Goal: Information Seeking & Learning: Learn about a topic

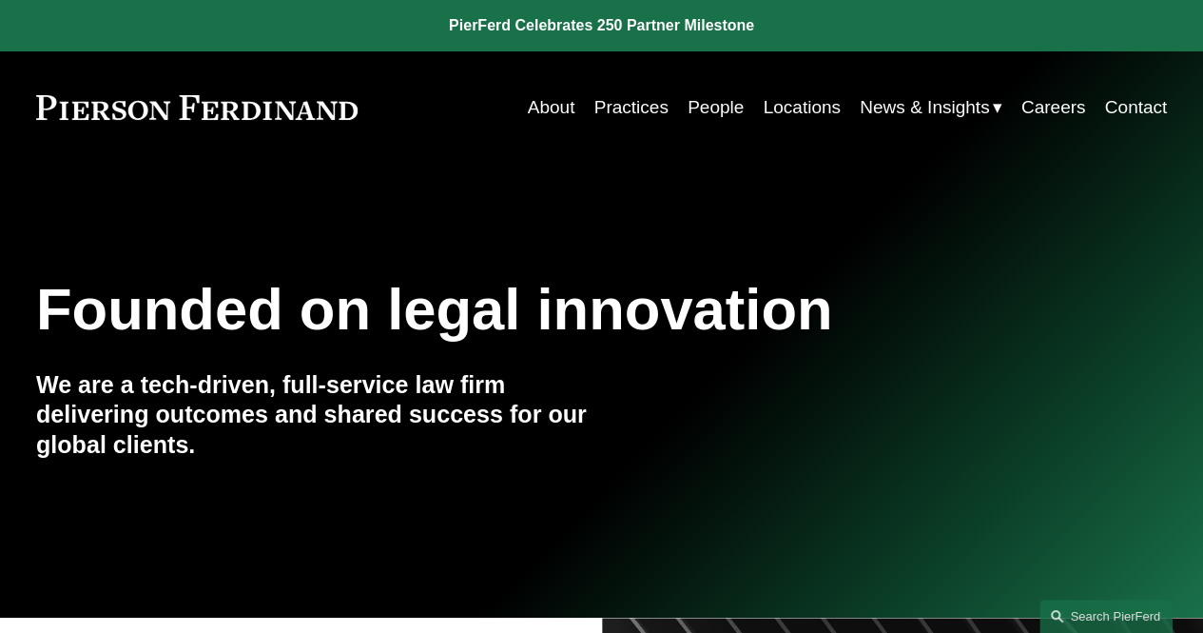
click at [819, 104] on link "Locations" at bounding box center [801, 107] width 77 height 36
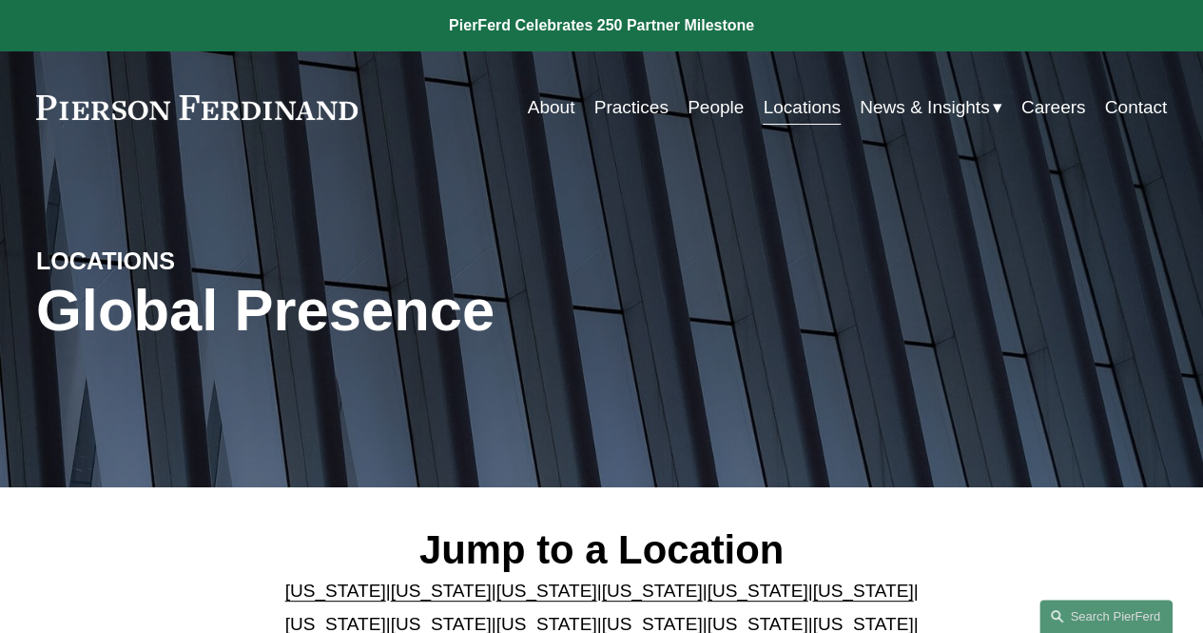
click at [711, 102] on link "People" at bounding box center [716, 107] width 56 height 36
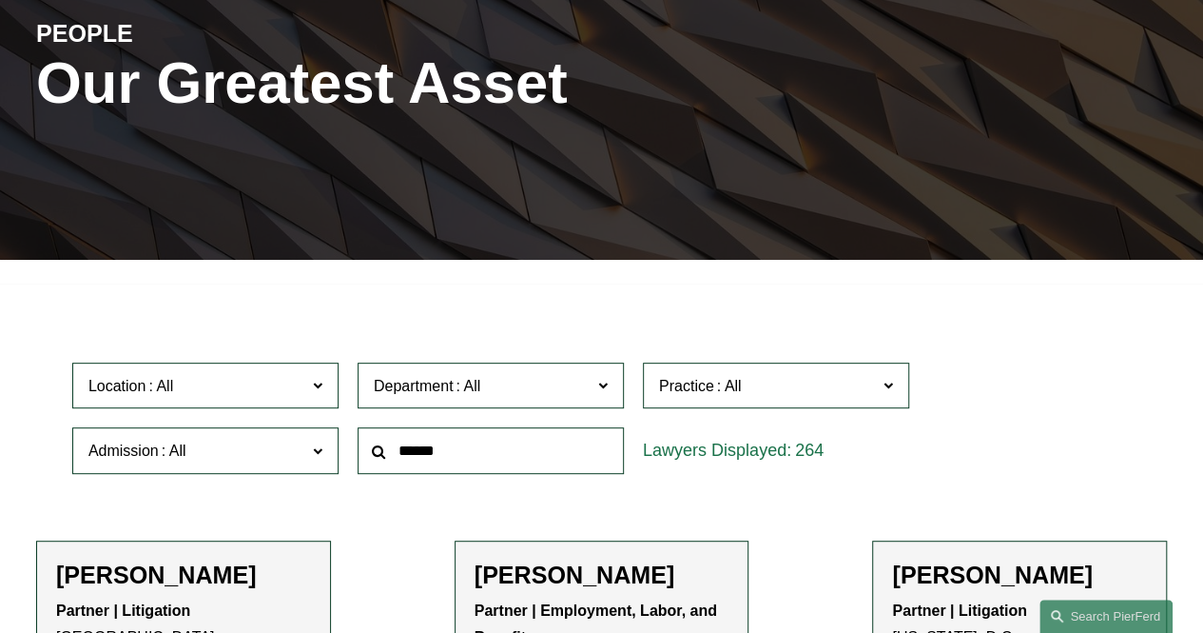
scroll to position [335, 0]
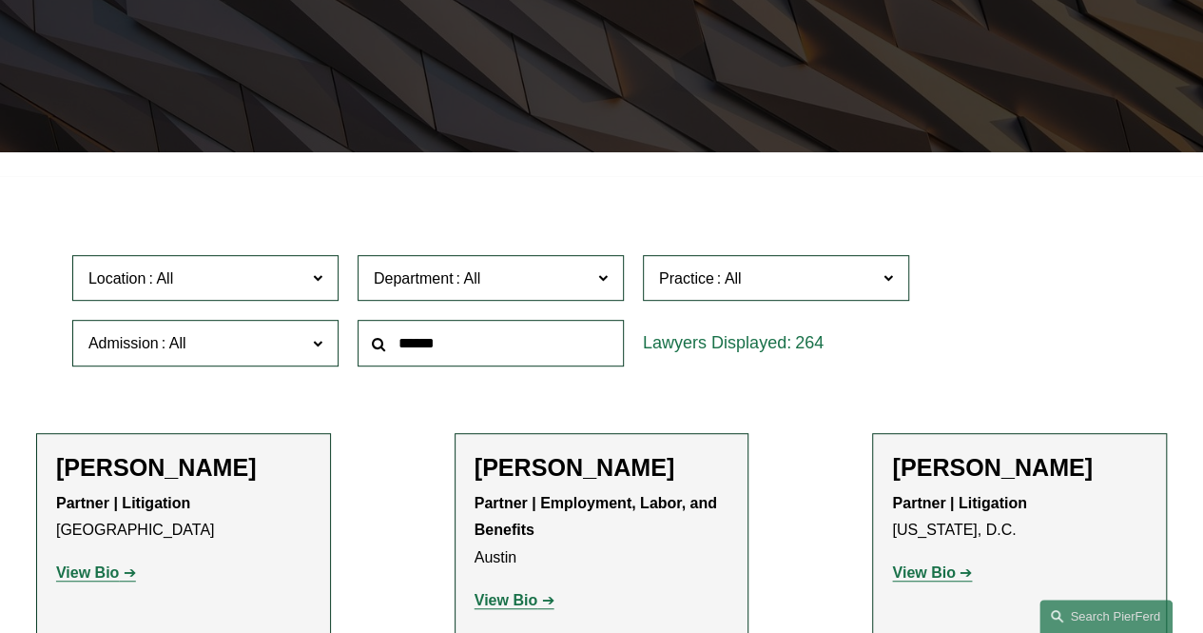
click at [209, 279] on span "Location" at bounding box center [197, 278] width 218 height 26
click at [0, 0] on link "[GEOGRAPHIC_DATA]" at bounding box center [0, 0] width 0 height 0
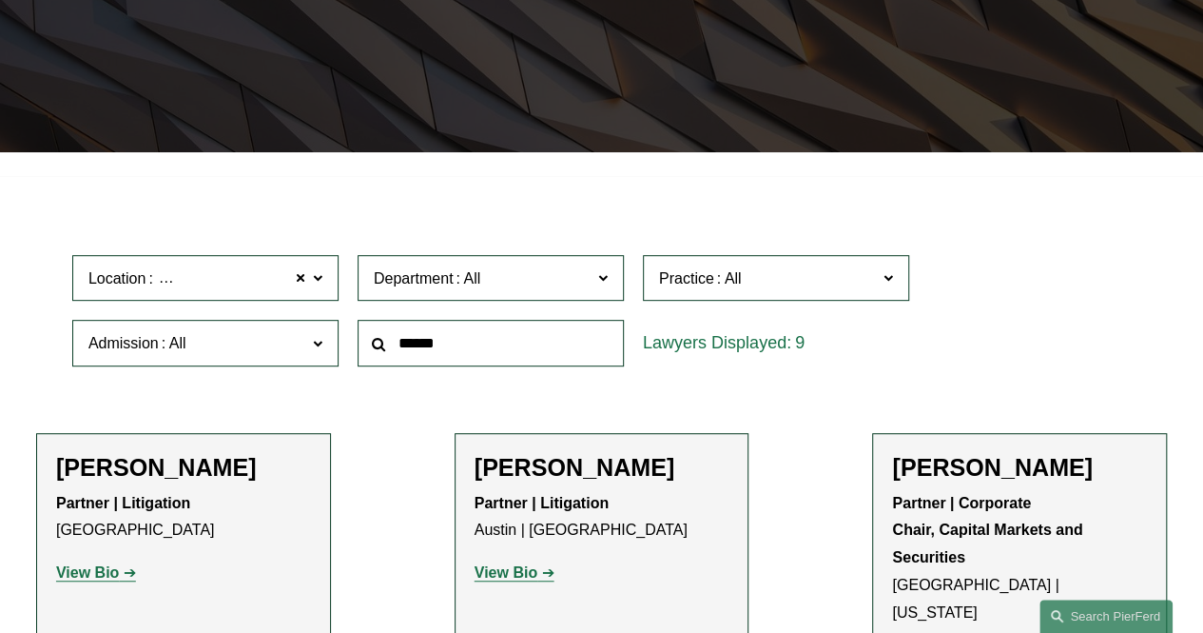
click at [606, 281] on span at bounding box center [603, 276] width 10 height 25
click at [883, 277] on label "Practice" at bounding box center [776, 278] width 266 height 47
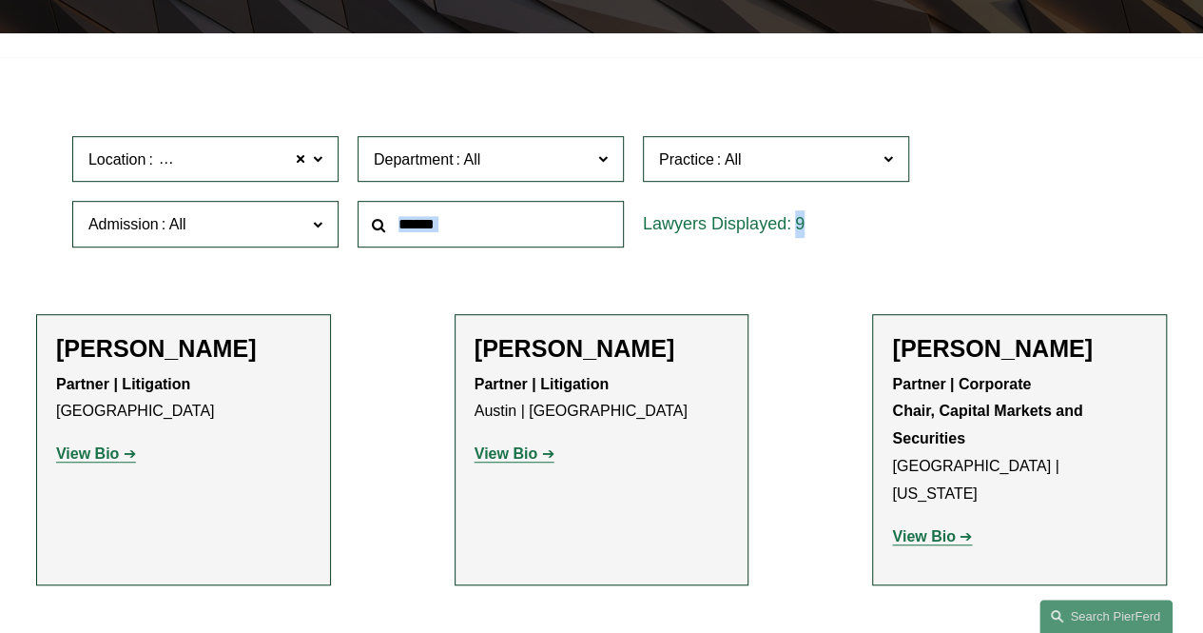
drag, startPoint x: 907, startPoint y: 197, endPoint x: 911, endPoint y: 213, distance: 16.6
click at [911, 213] on div "Location [GEOGRAPHIC_DATA] [GEOGRAPHIC_DATA] All [GEOGRAPHIC_DATA] [GEOGRAPHIC_…" at bounding box center [602, 192] width 1078 height 130
click at [925, 196] on div "Location [GEOGRAPHIC_DATA] [GEOGRAPHIC_DATA] All [GEOGRAPHIC_DATA] [GEOGRAPHIC_…" at bounding box center [602, 192] width 1078 height 130
click at [0, 0] on link "Employment and Labor" at bounding box center [0, 0] width 0 height 0
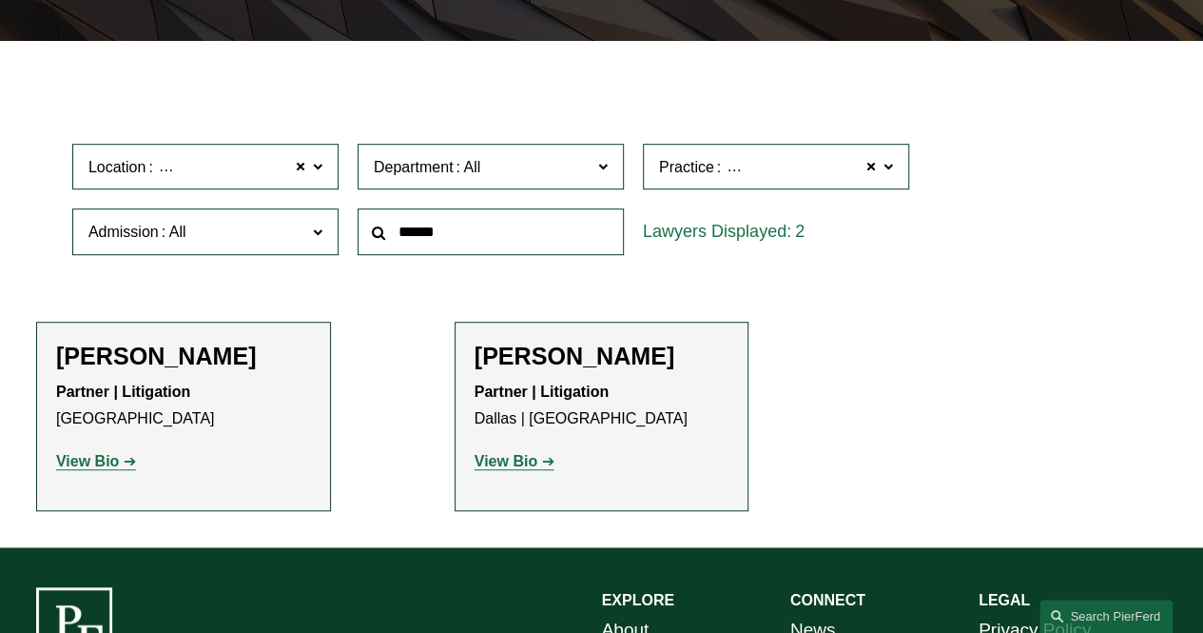
scroll to position [468, 0]
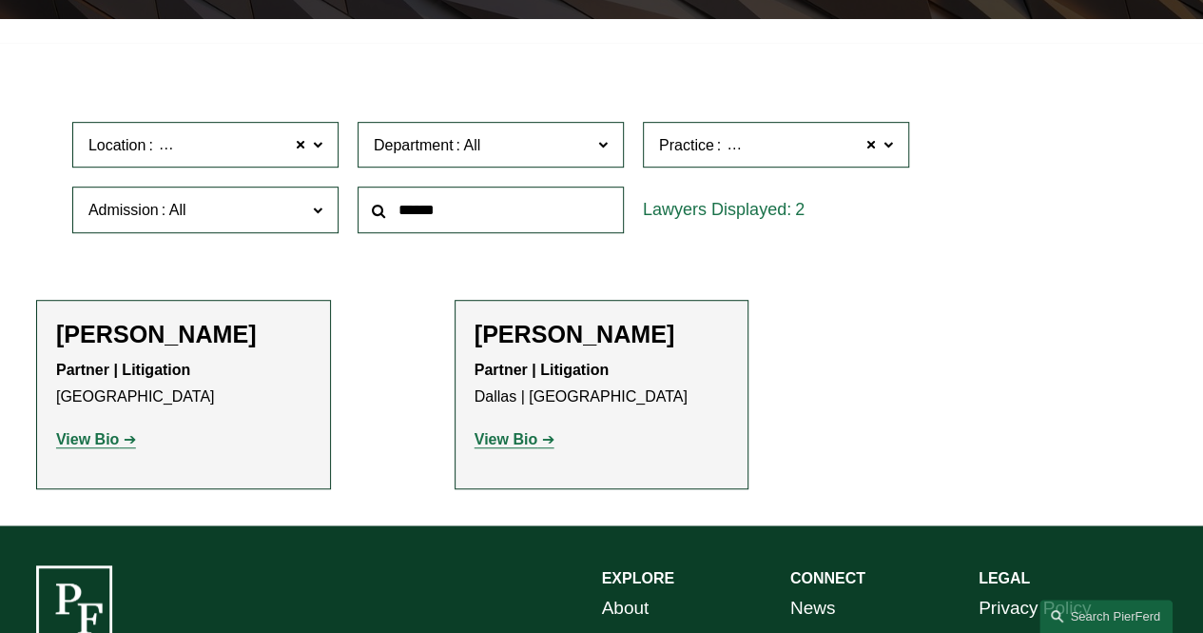
click at [91, 435] on strong "View Bio" at bounding box center [87, 439] width 63 height 16
click at [870, 147] on span at bounding box center [871, 144] width 11 height 25
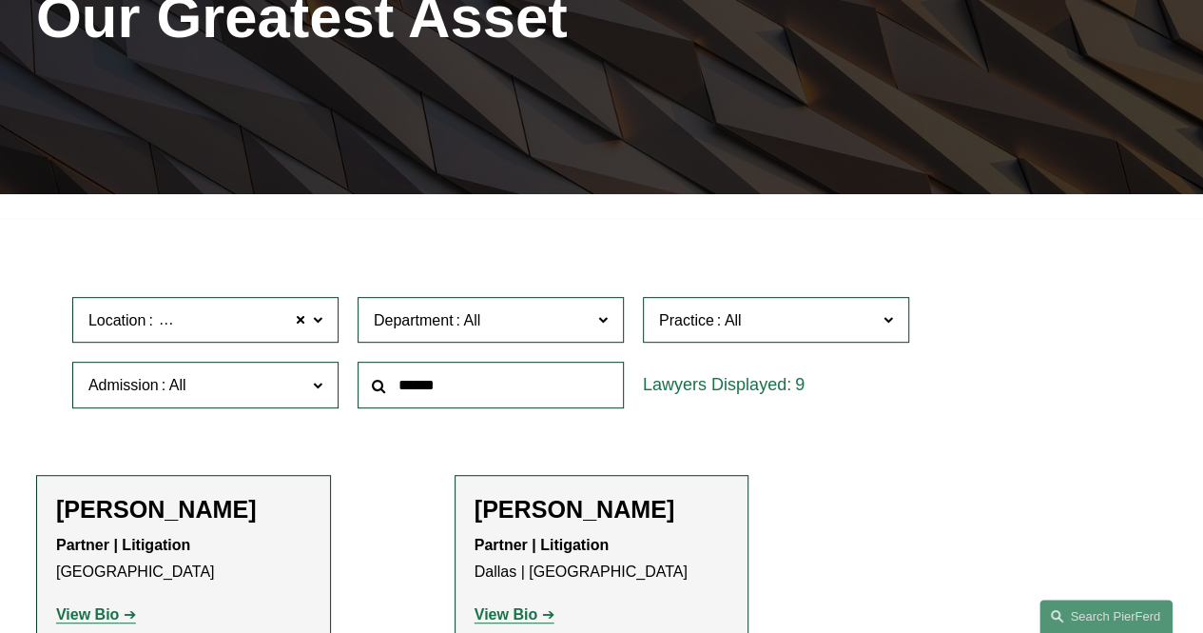
scroll to position [289, 0]
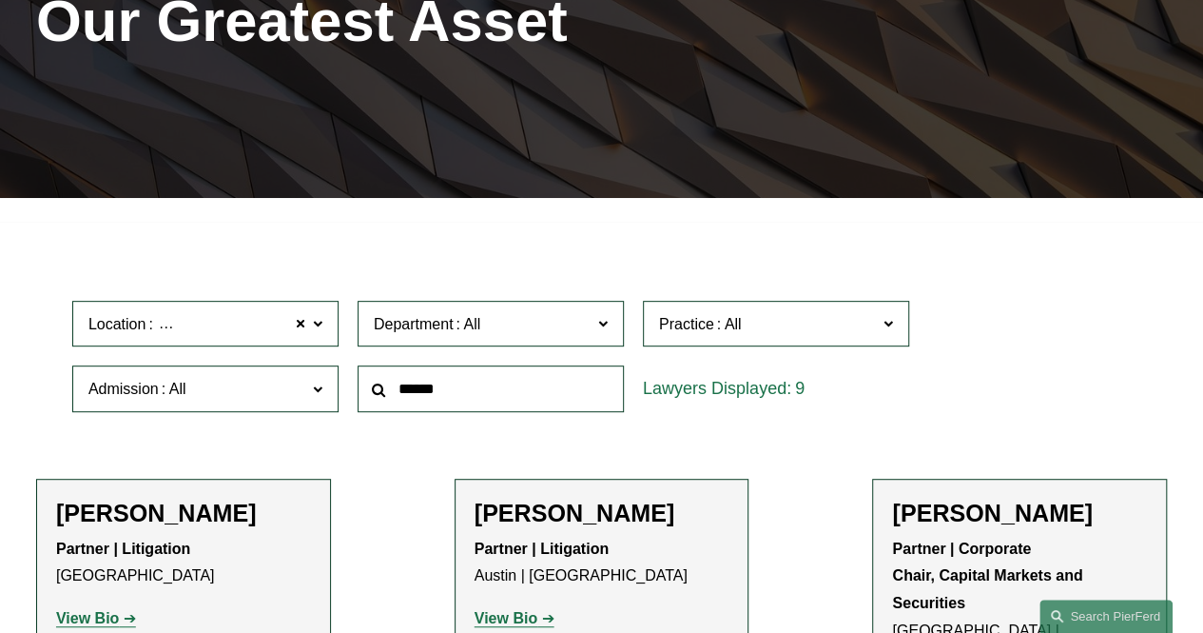
drag, startPoint x: 1198, startPoint y: 137, endPoint x: 1201, endPoint y: 153, distance: 16.6
click at [1201, 153] on div "PEOPLE Our Greatest Asset" at bounding box center [601, 35] width 1203 height 243
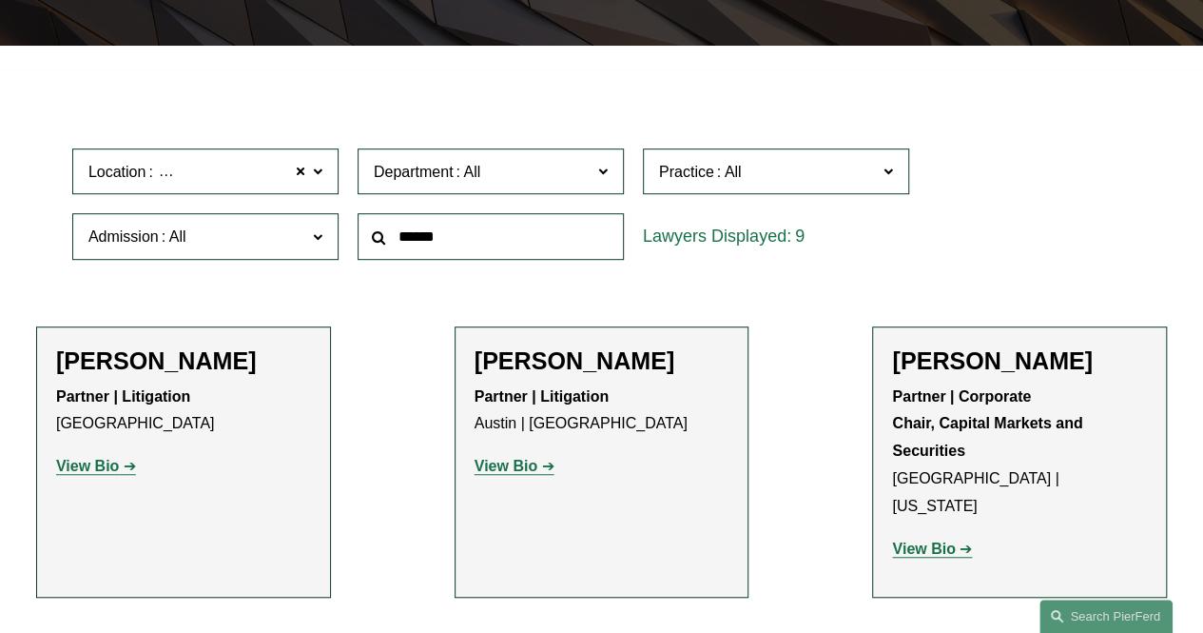
scroll to position [428, 0]
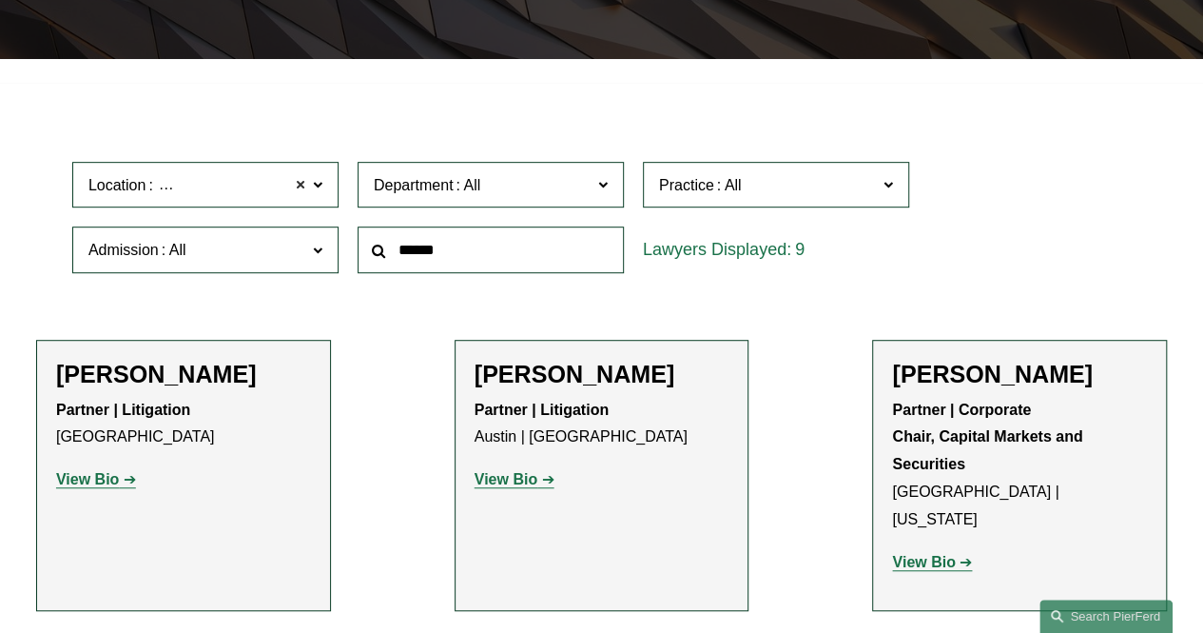
click at [302, 186] on span at bounding box center [300, 184] width 11 height 25
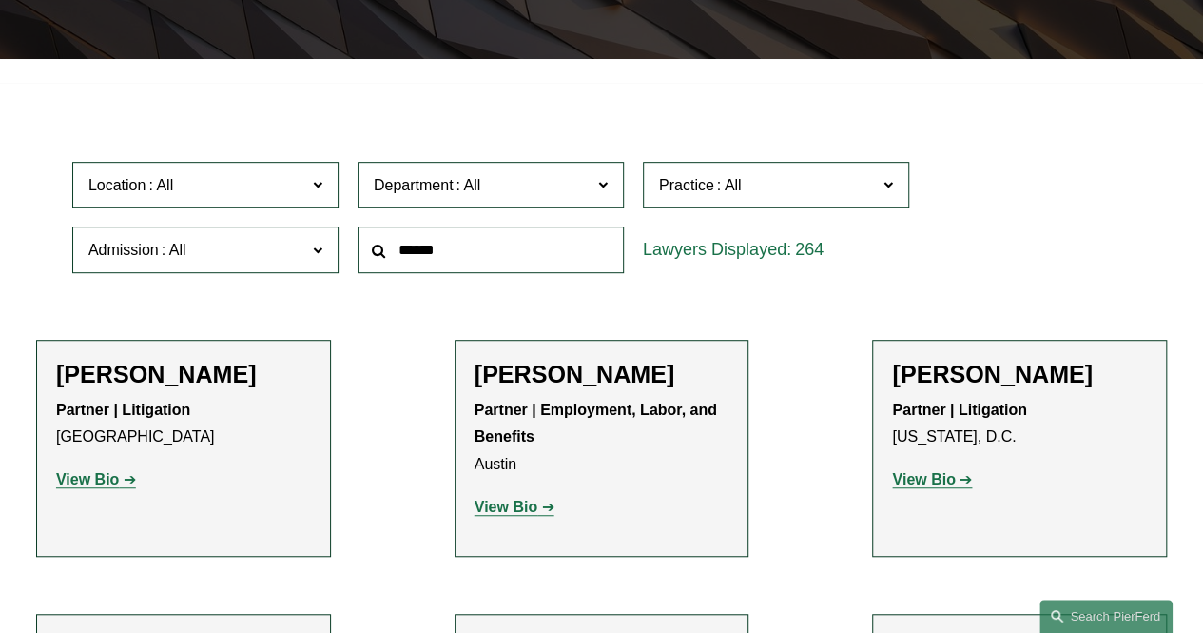
click at [601, 194] on span at bounding box center [603, 183] width 10 height 25
click at [0, 0] on link "Employment, Labor, and Benefits" at bounding box center [0, 0] width 0 height 0
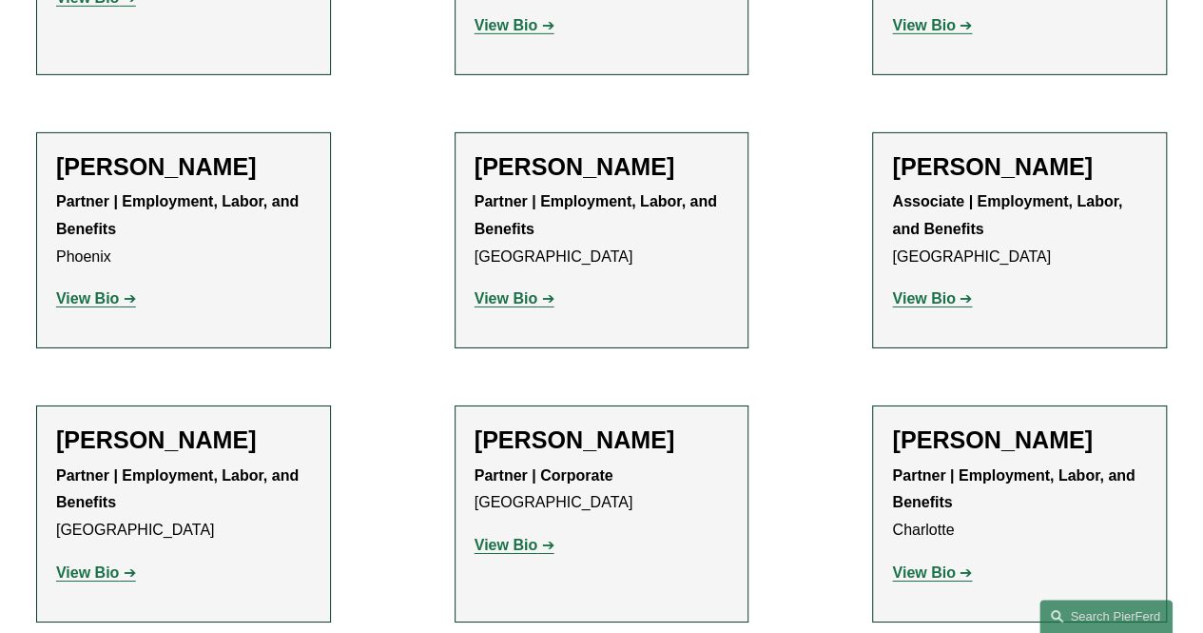
scroll to position [3411, 0]
